Goal: Information Seeking & Learning: Find specific page/section

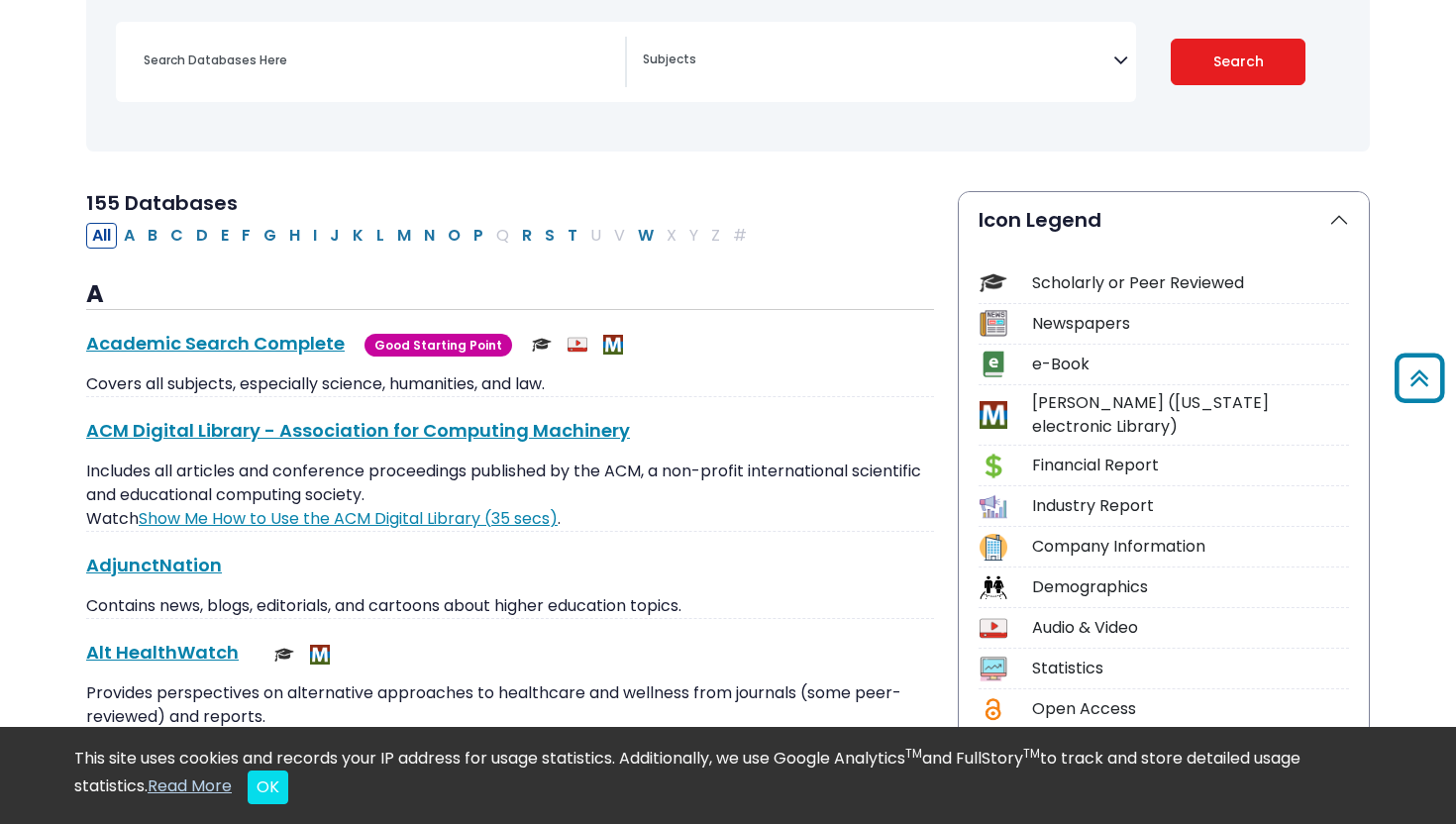
scroll to position [160, 0]
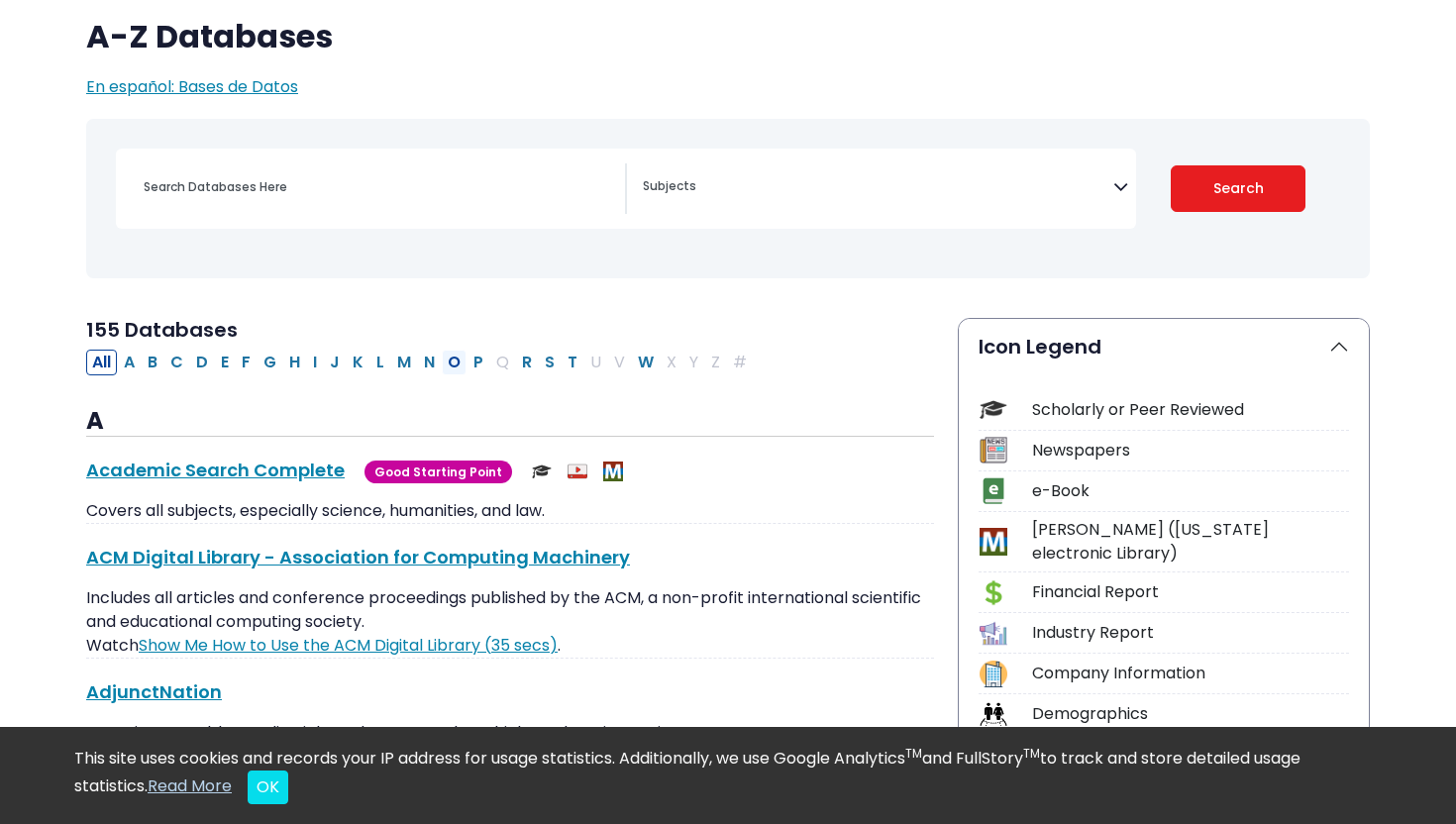
click at [449, 359] on button "O" at bounding box center [454, 363] width 25 height 26
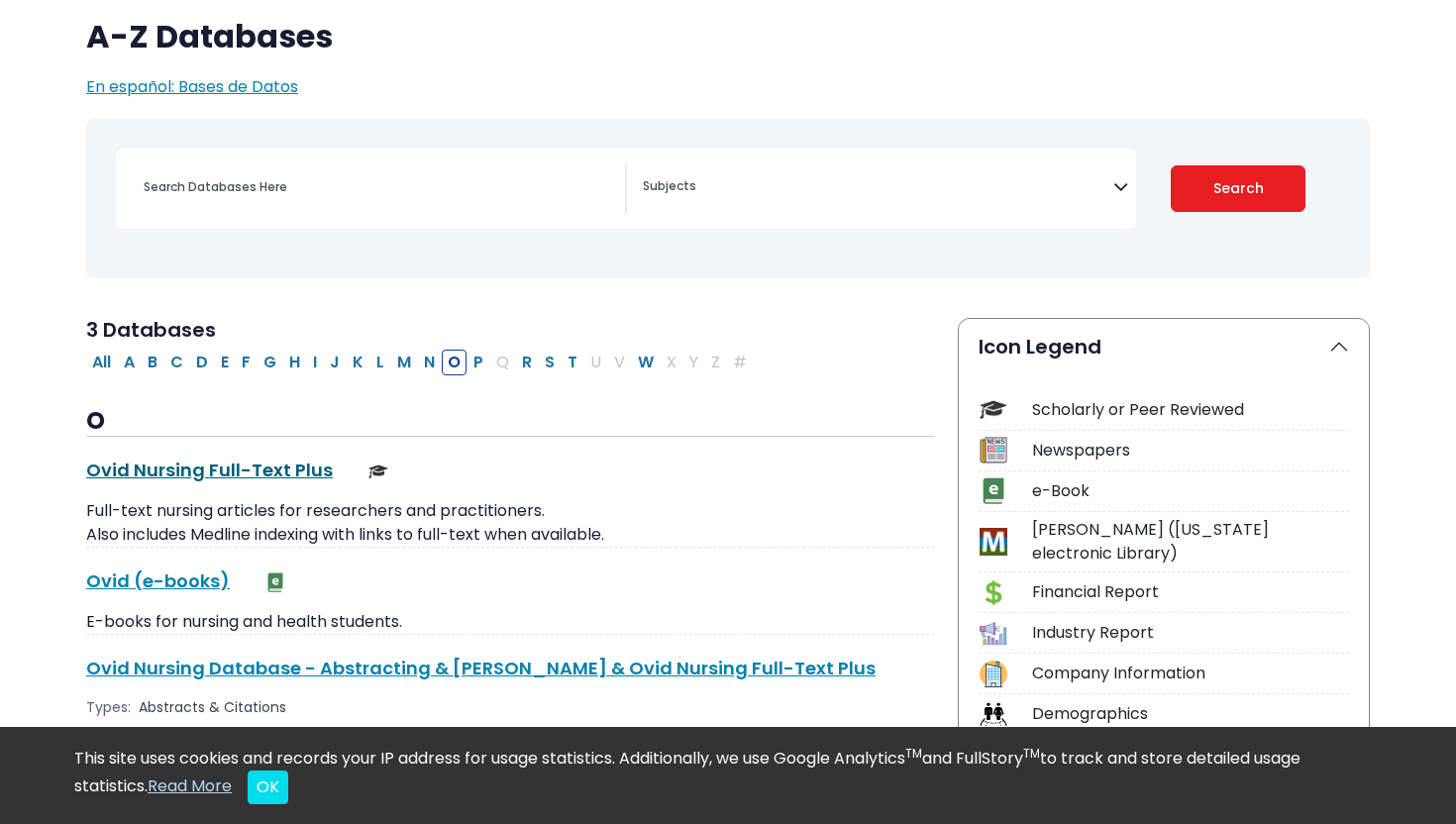
click at [173, 478] on link "Ovid Nursing Full-Text Plus This link opens in a new window" at bounding box center [210, 469] width 246 height 25
click at [133, 365] on button "A" at bounding box center [129, 363] width 23 height 26
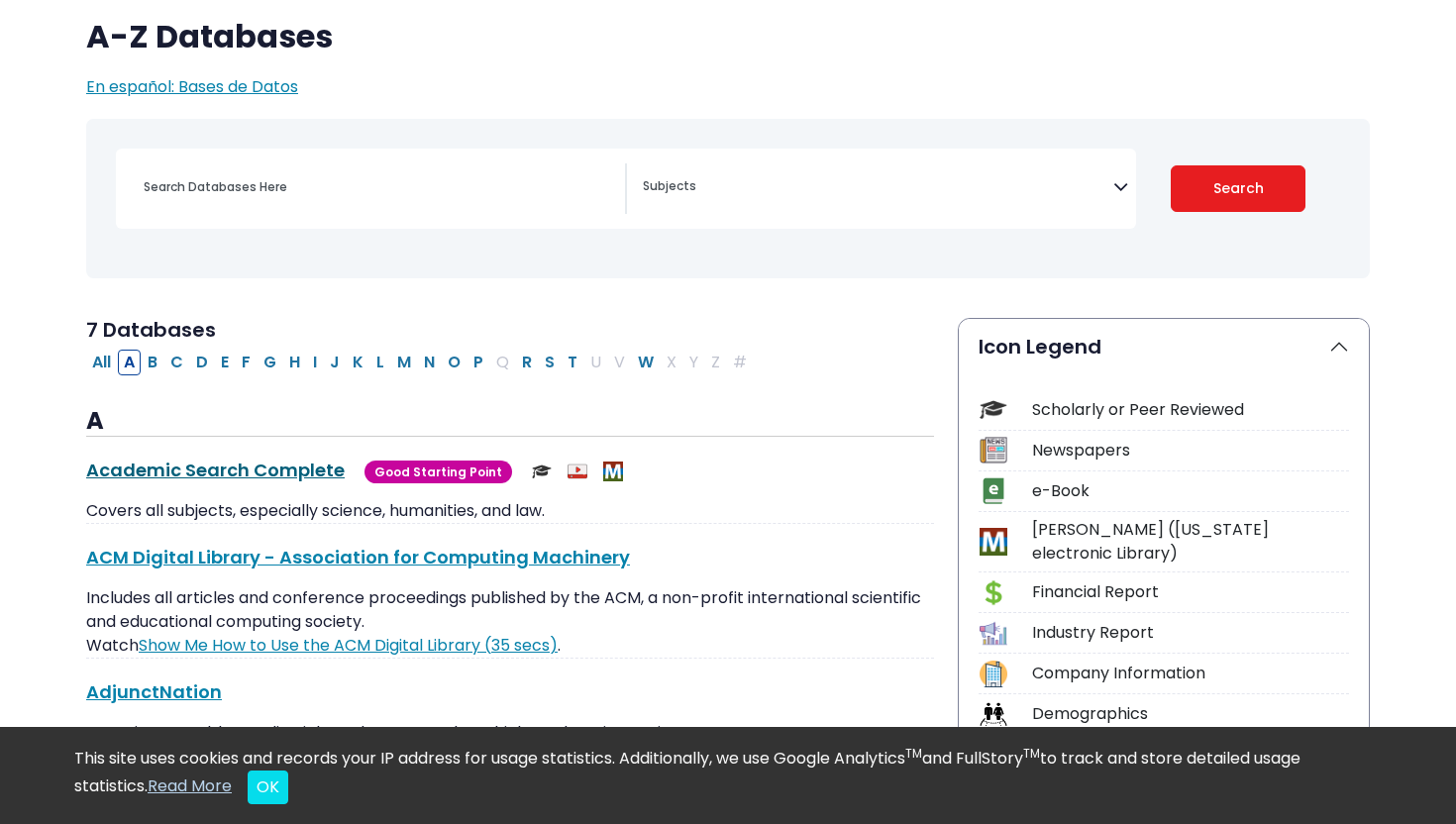
click at [187, 463] on link "Academic Search Complete This link opens in a new window" at bounding box center [216, 469] width 258 height 25
click at [455, 363] on button "O" at bounding box center [454, 363] width 25 height 26
select select "Database Subject Filter"
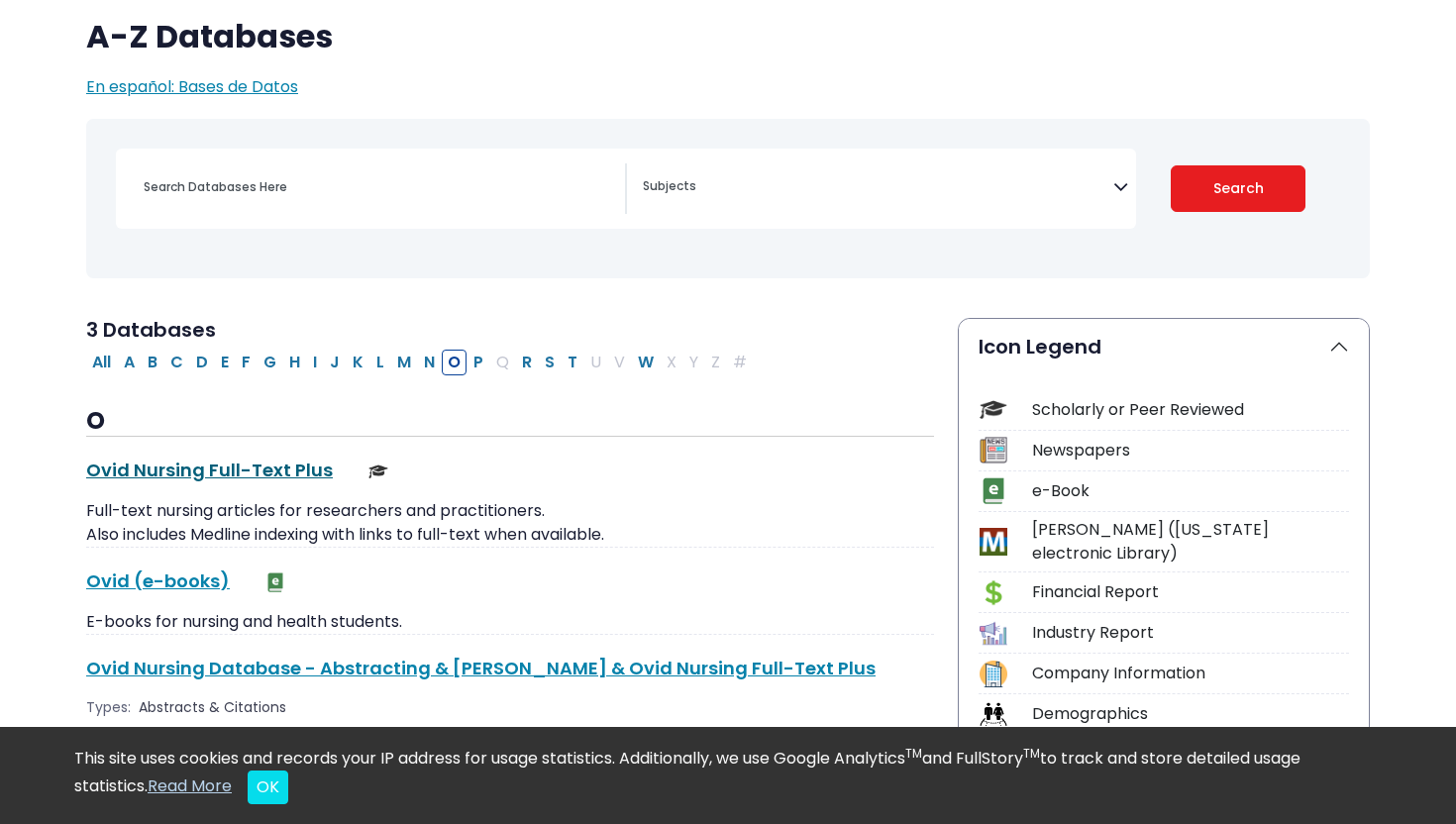
click at [256, 471] on link "Ovid Nursing Full-Text Plus This link opens in a new window" at bounding box center [210, 469] width 246 height 25
